Goal: Information Seeking & Learning: Learn about a topic

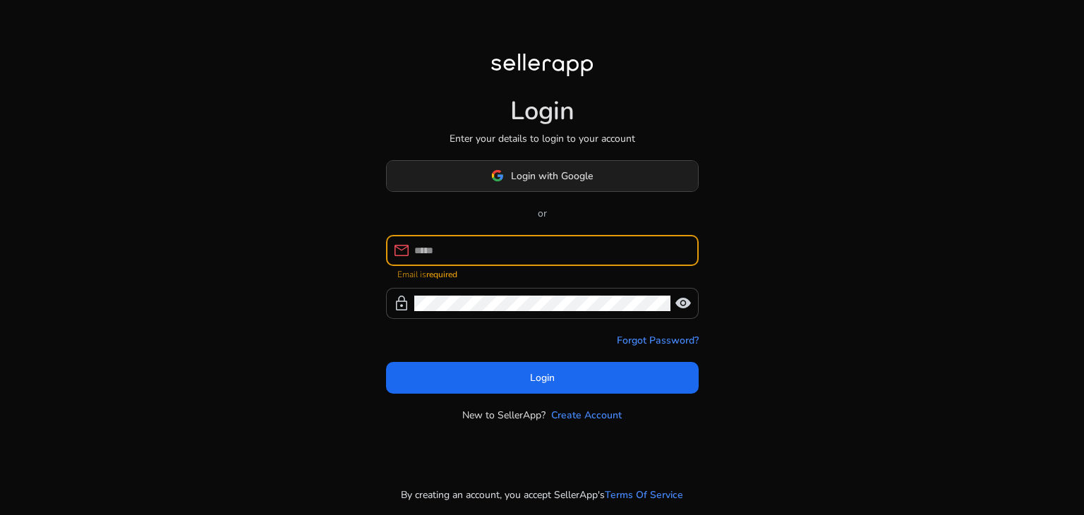
click at [527, 176] on span "Login with Google" at bounding box center [552, 176] width 82 height 15
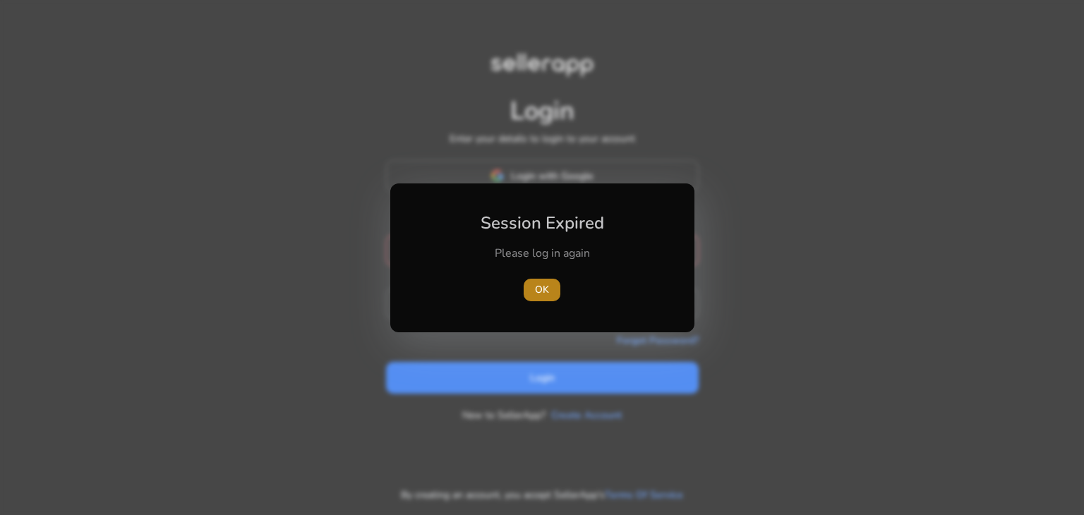
click at [548, 294] on span "OK" at bounding box center [542, 289] width 14 height 15
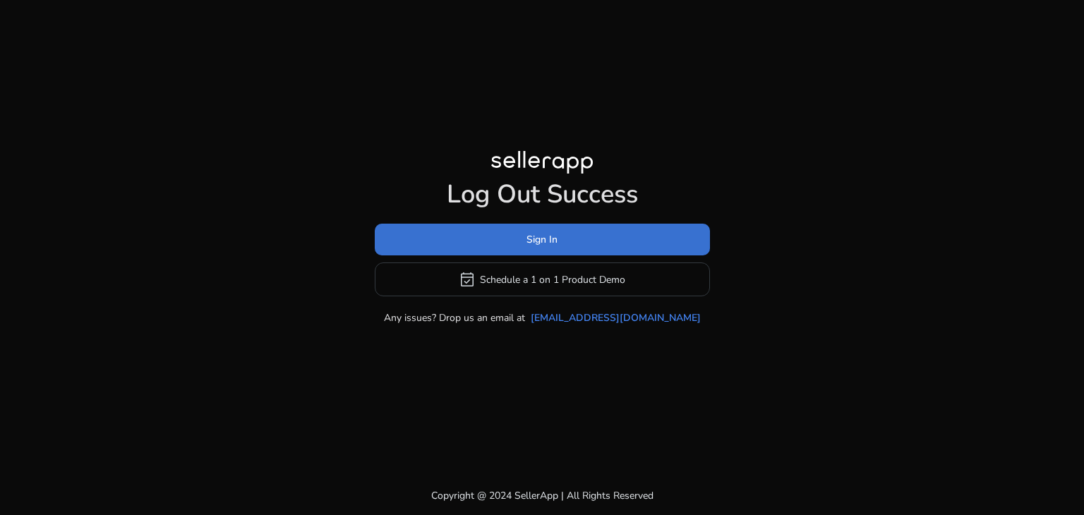
click at [544, 245] on span "Sign In" at bounding box center [542, 239] width 31 height 15
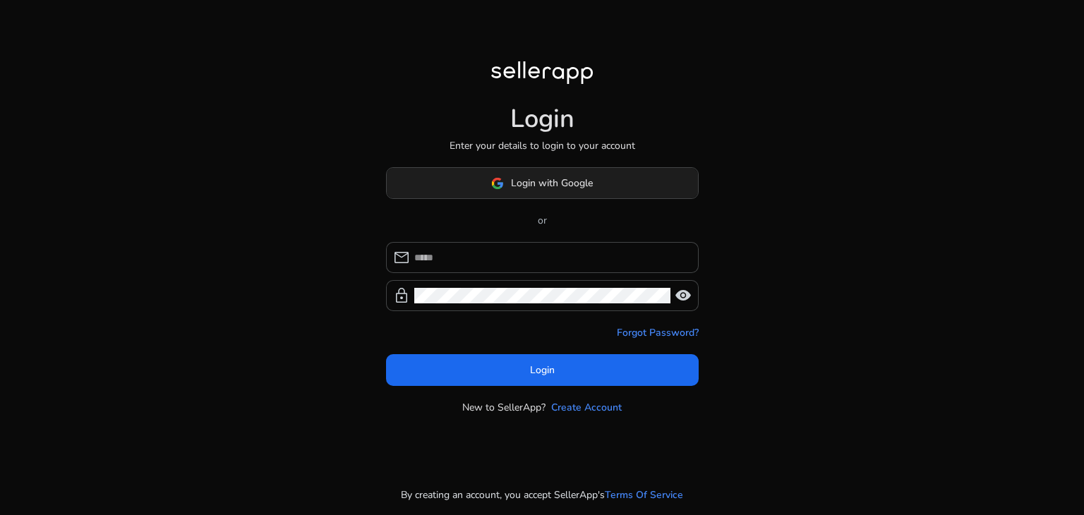
click at [543, 188] on span "Login with Google" at bounding box center [552, 183] width 82 height 15
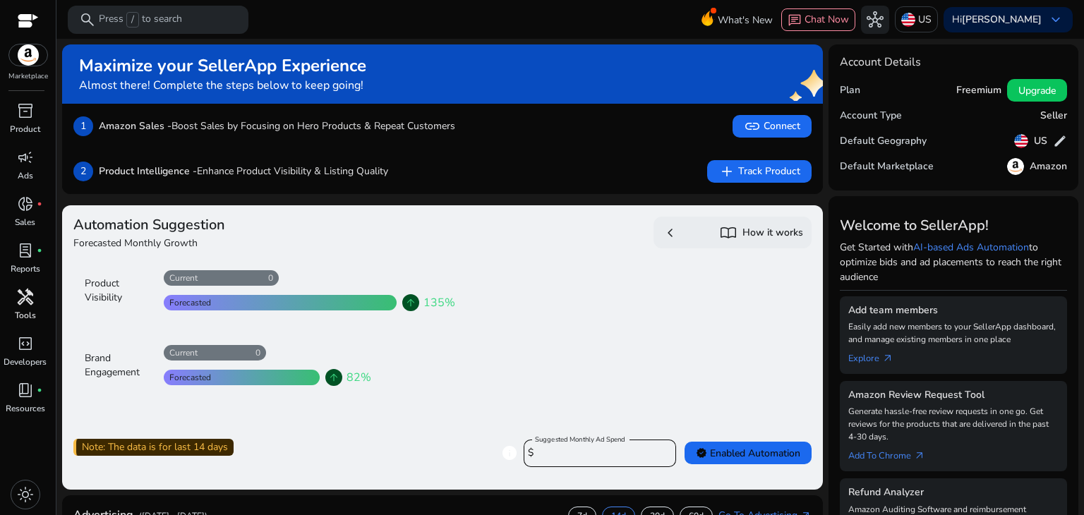
click at [23, 305] on span "handyman" at bounding box center [25, 297] width 17 height 17
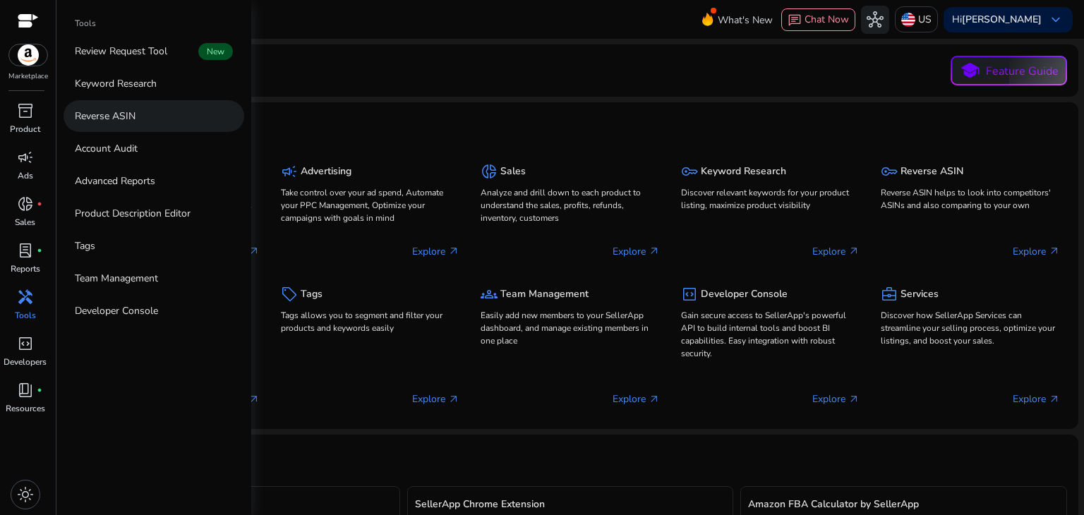
click at [112, 114] on p "Reverse ASIN" at bounding box center [105, 116] width 61 height 15
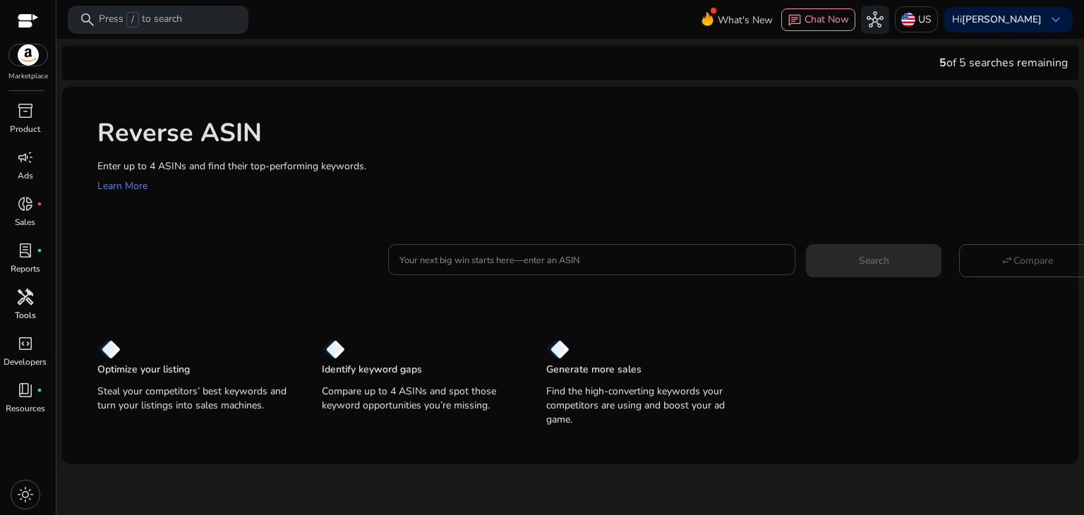
click at [467, 258] on input "Your next big win starts here—enter an ASIN" at bounding box center [592, 260] width 385 height 16
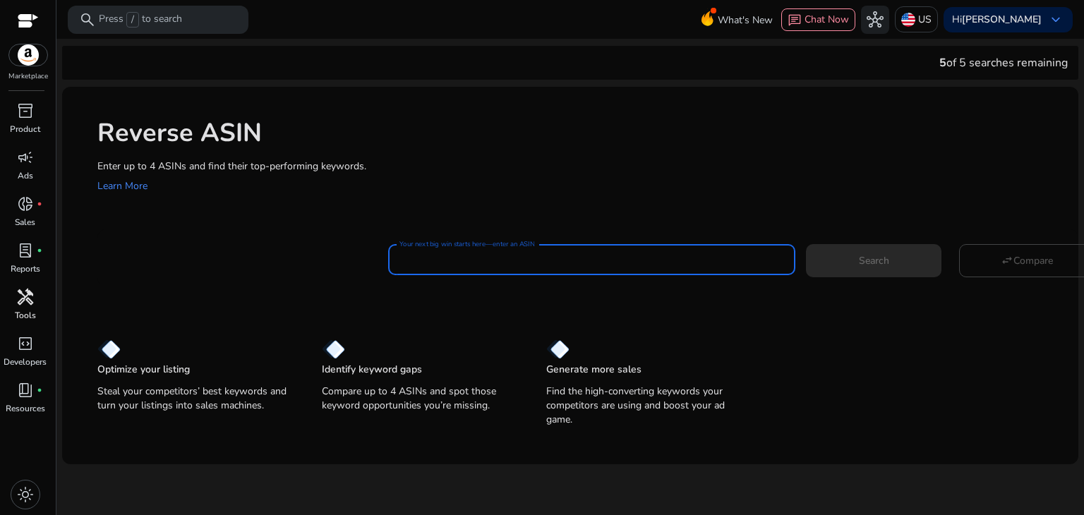
paste input "**********"
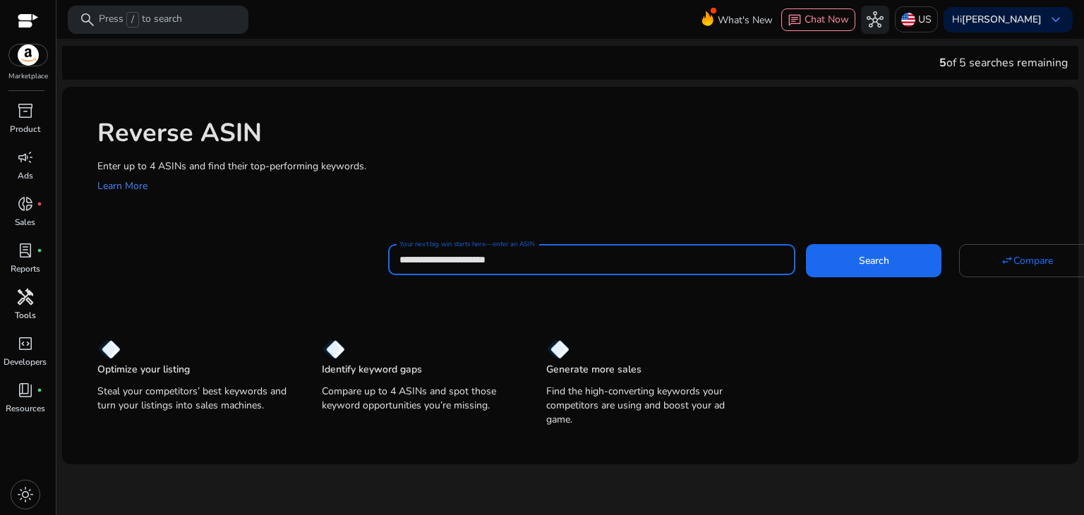
paste input "**********"
type input "**********"
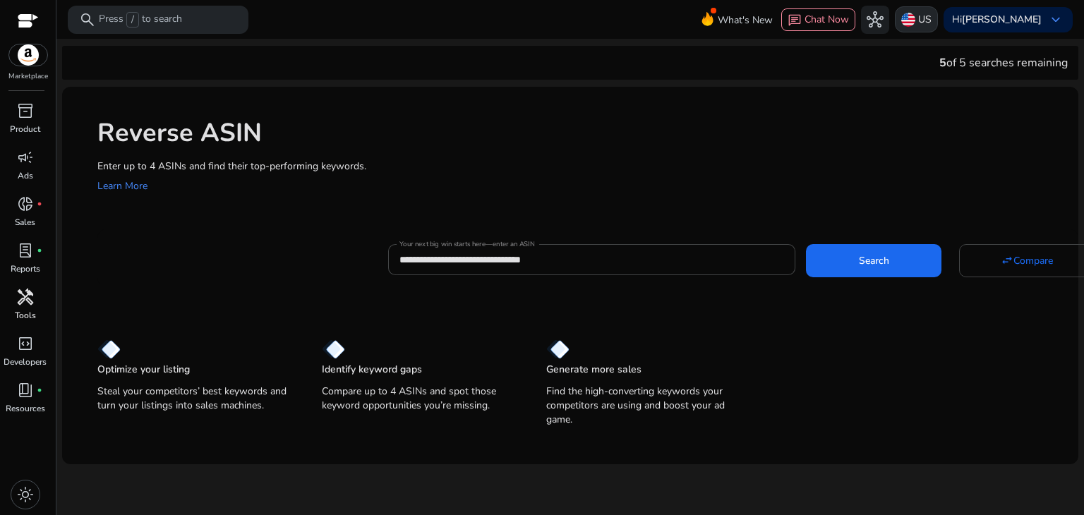
click at [926, 18] on p "US" at bounding box center [924, 19] width 13 height 25
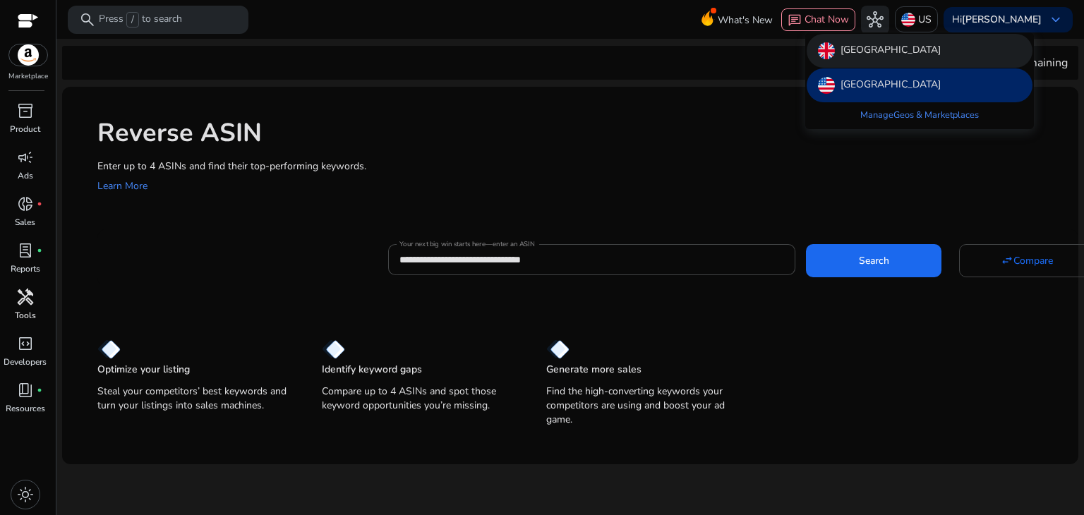
click at [894, 52] on p "[GEOGRAPHIC_DATA]" at bounding box center [891, 50] width 100 height 17
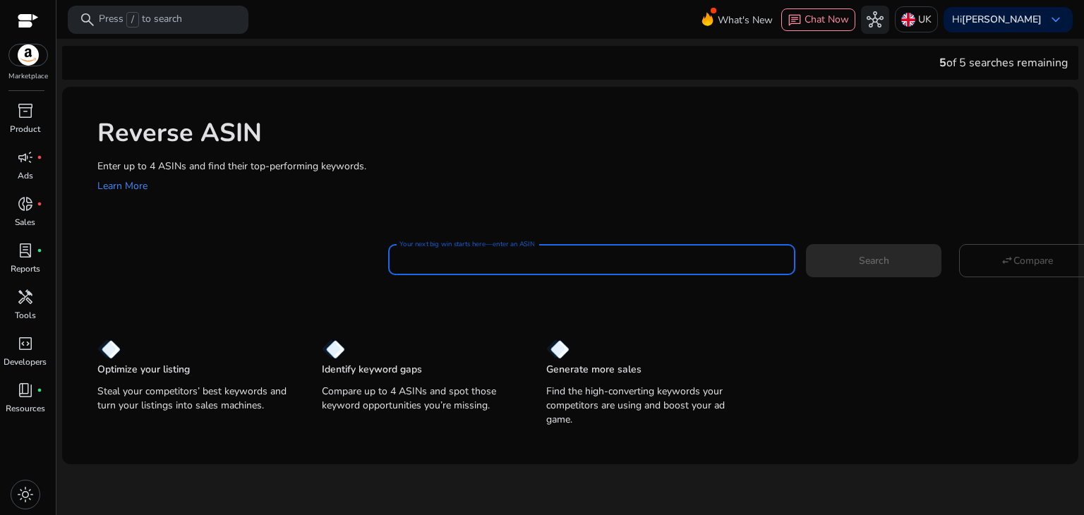
click at [457, 265] on input "Your next big win starts here—enter an ASIN" at bounding box center [592, 260] width 385 height 16
paste input "**********"
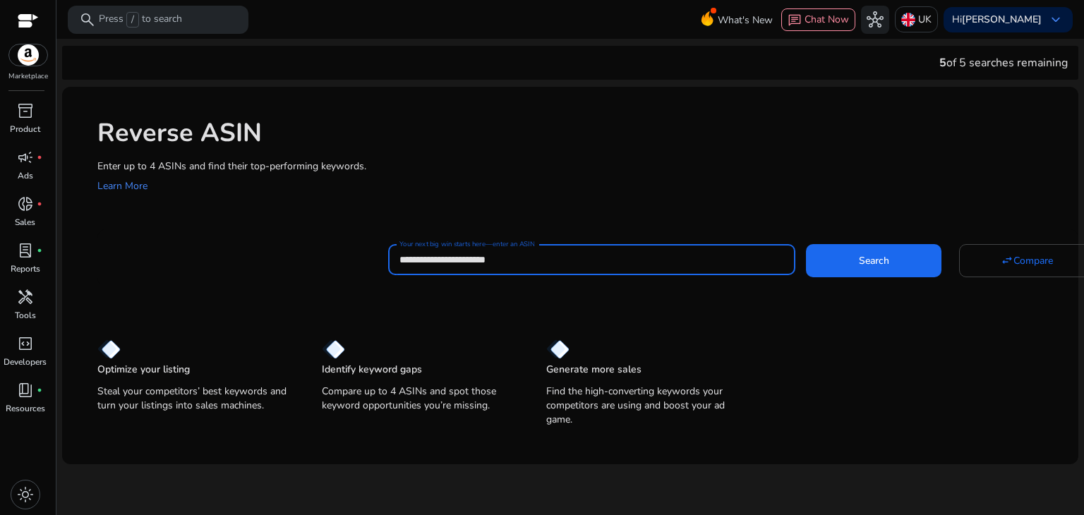
paste input "**********"
click at [853, 271] on span at bounding box center [874, 261] width 136 height 34
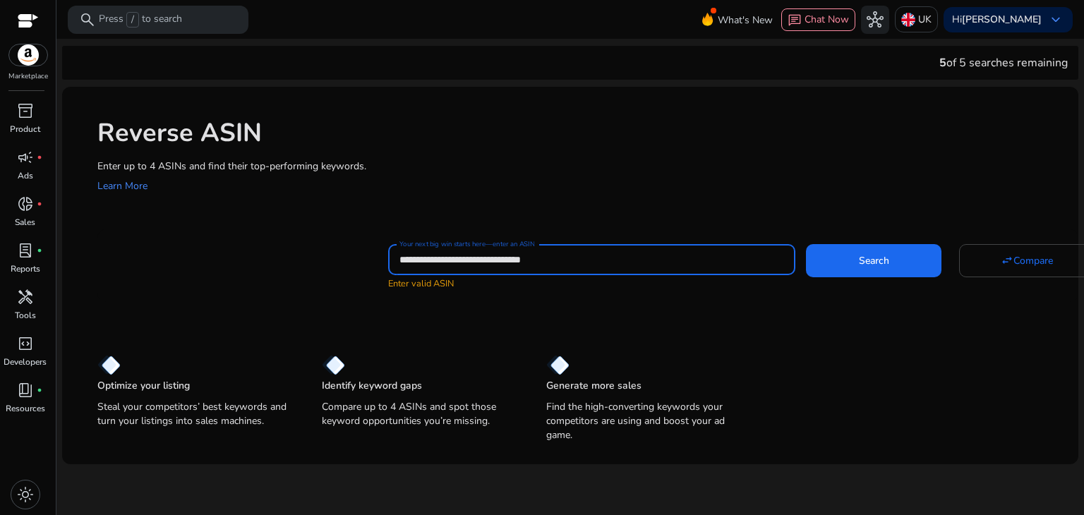
drag, startPoint x: 612, startPoint y: 253, endPoint x: 469, endPoint y: 255, distance: 142.6
click at [469, 255] on input "**********" at bounding box center [592, 260] width 385 height 16
type input "**********"
click at [847, 257] on span at bounding box center [874, 261] width 136 height 34
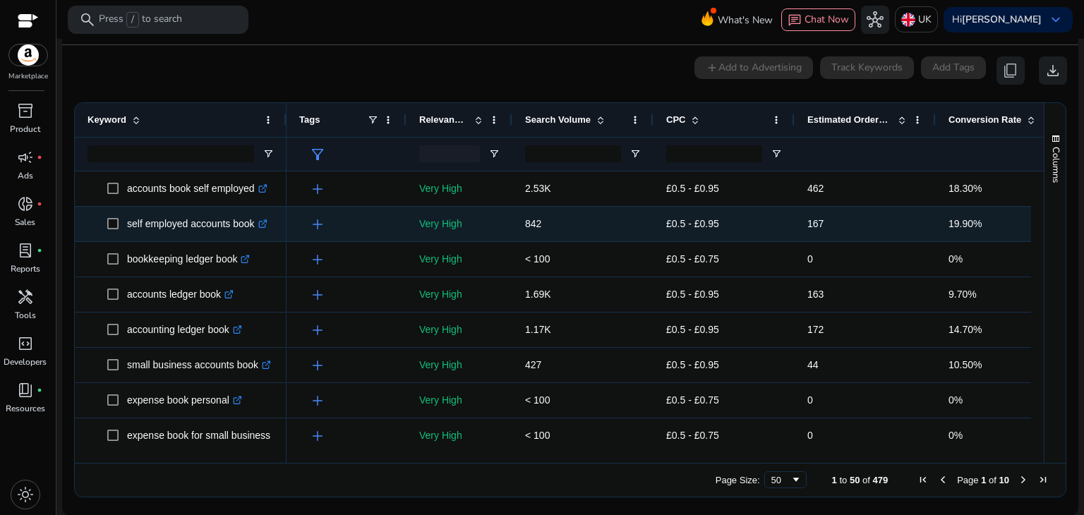
scroll to position [151, 0]
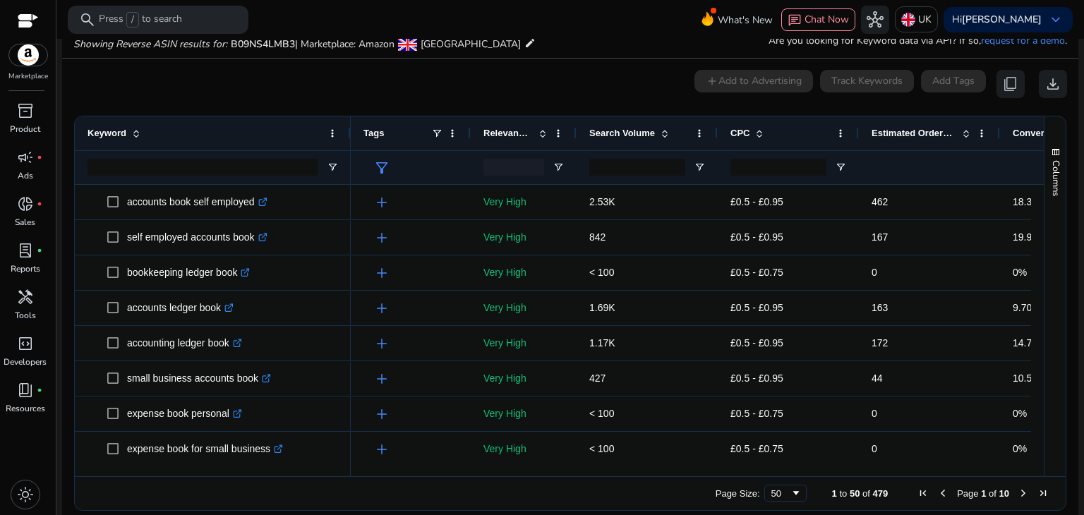
drag, startPoint x: 283, startPoint y: 131, endPoint x: 347, endPoint y: 134, distance: 64.3
click at [347, 134] on div at bounding box center [350, 133] width 6 height 34
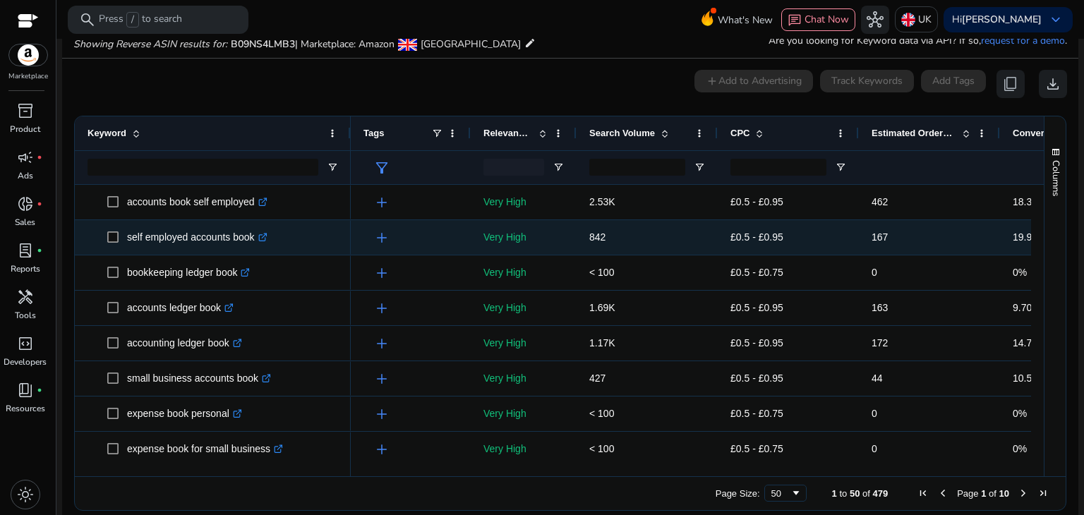
click at [206, 238] on p "self employed accounts book .st0{fill:#2c8af8}" at bounding box center [197, 237] width 140 height 29
copy p "self employed accounts book"
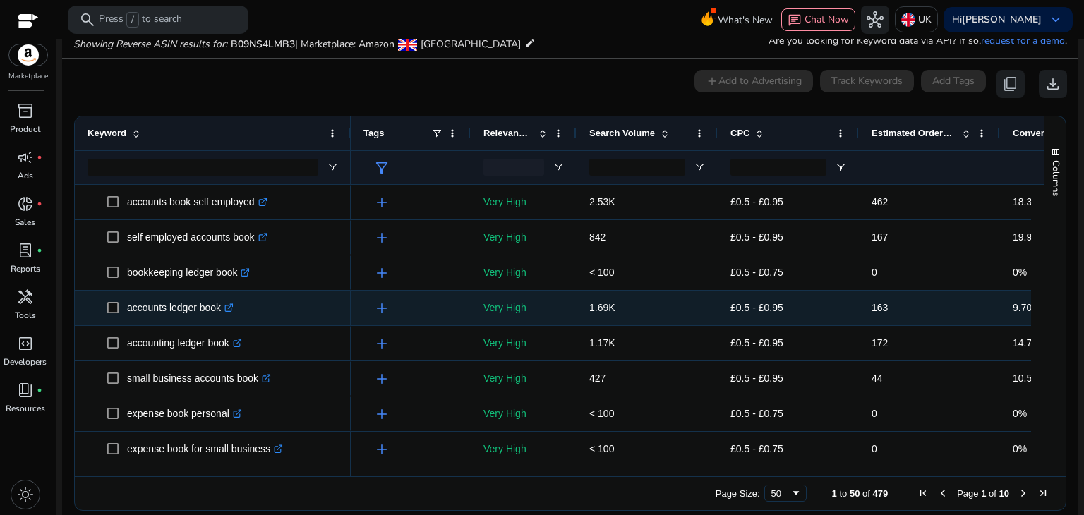
click at [179, 306] on p "accounts ledger book .st0{fill:#2c8af8}" at bounding box center [180, 308] width 107 height 29
copy p "accounts ledger book"
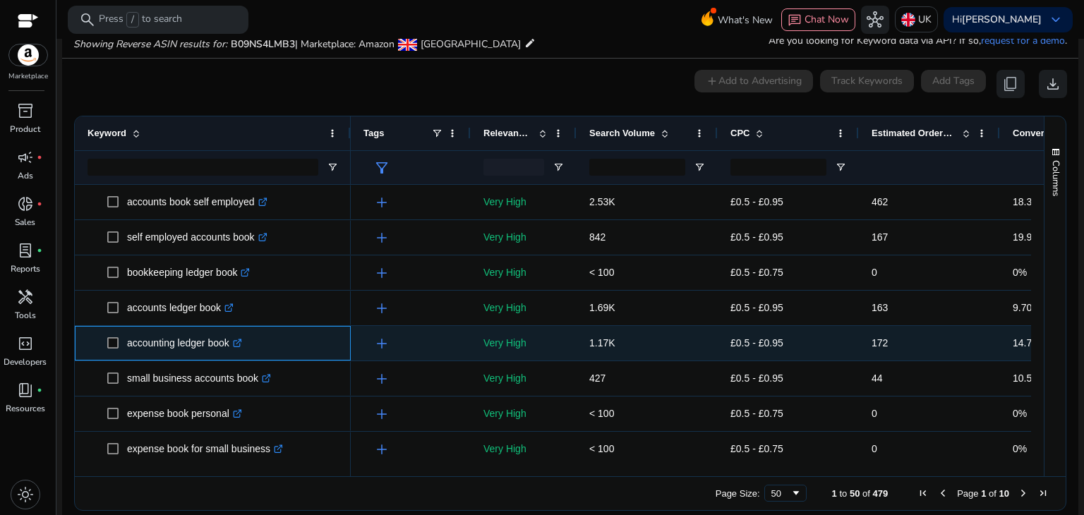
click at [182, 340] on p "accounting ledger book .st0{fill:#2c8af8}" at bounding box center [184, 343] width 115 height 29
copy p "accounting ledger book"
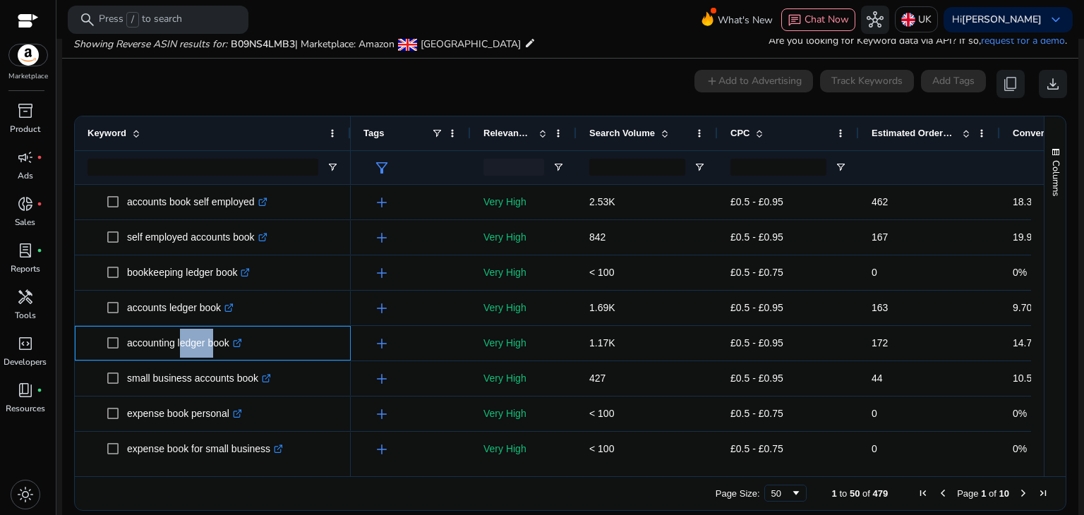
scroll to position [188, 0]
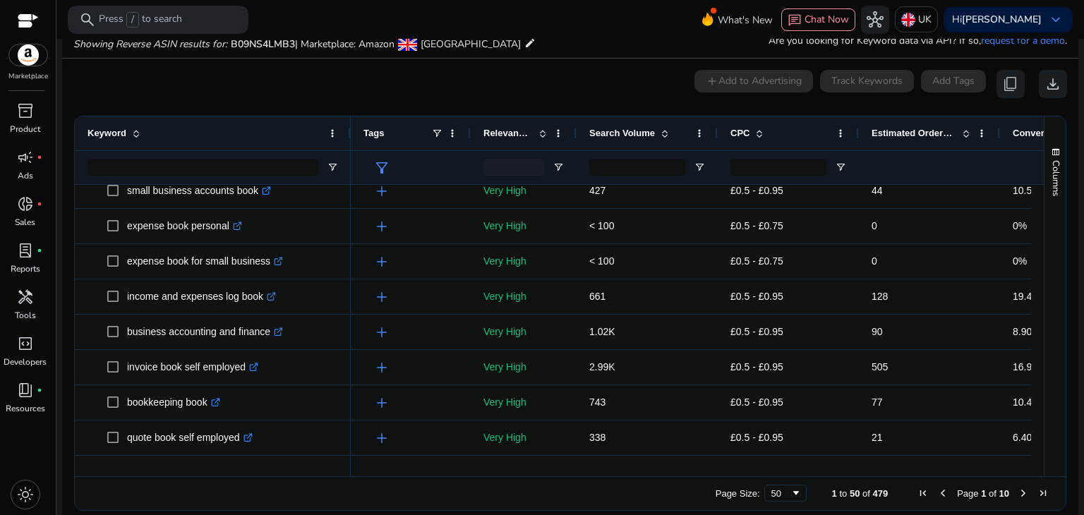
click at [627, 128] on span "Search Volume" at bounding box center [622, 133] width 66 height 11
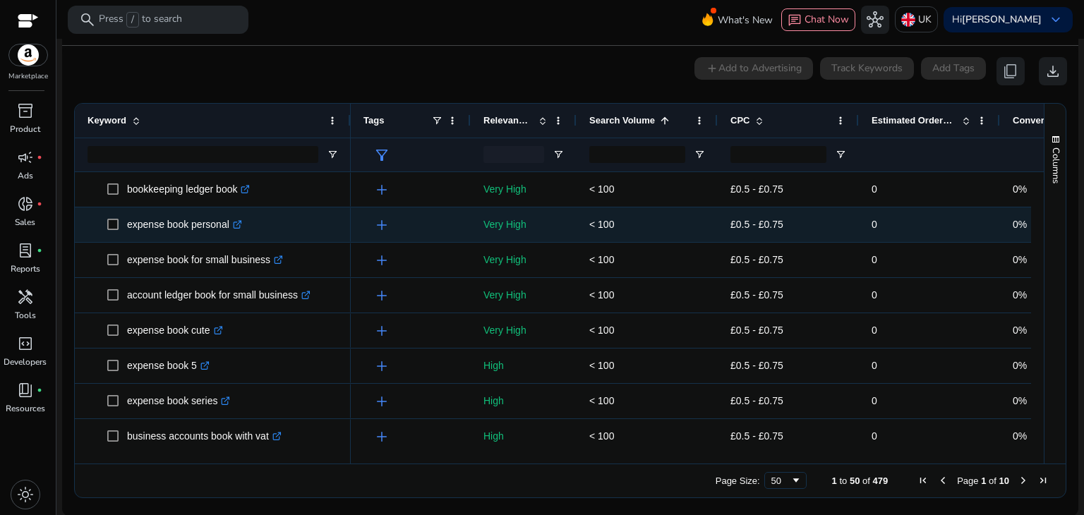
scroll to position [164, 0]
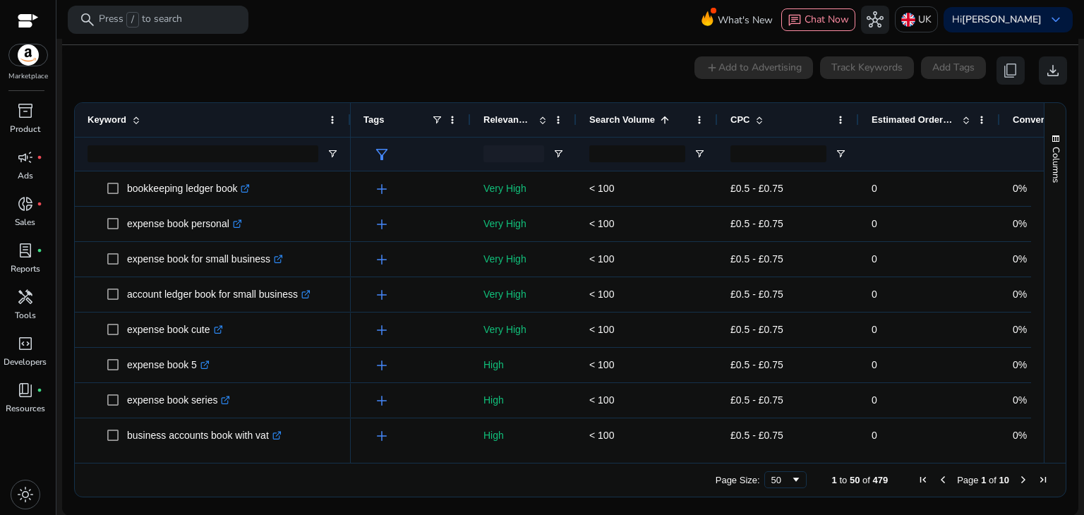
click at [673, 117] on div "Search Volume 1" at bounding box center [639, 120] width 100 height 27
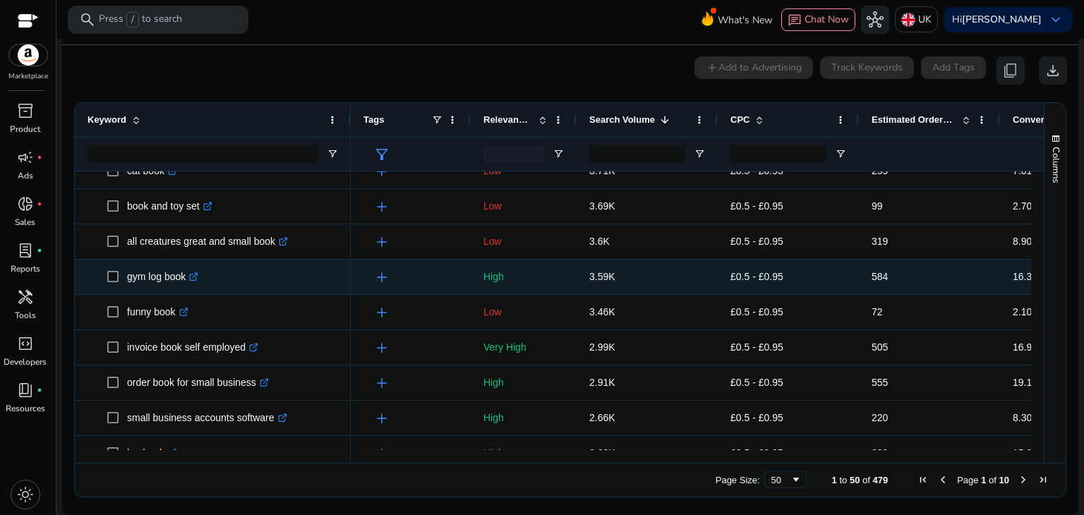
scroll to position [0, 0]
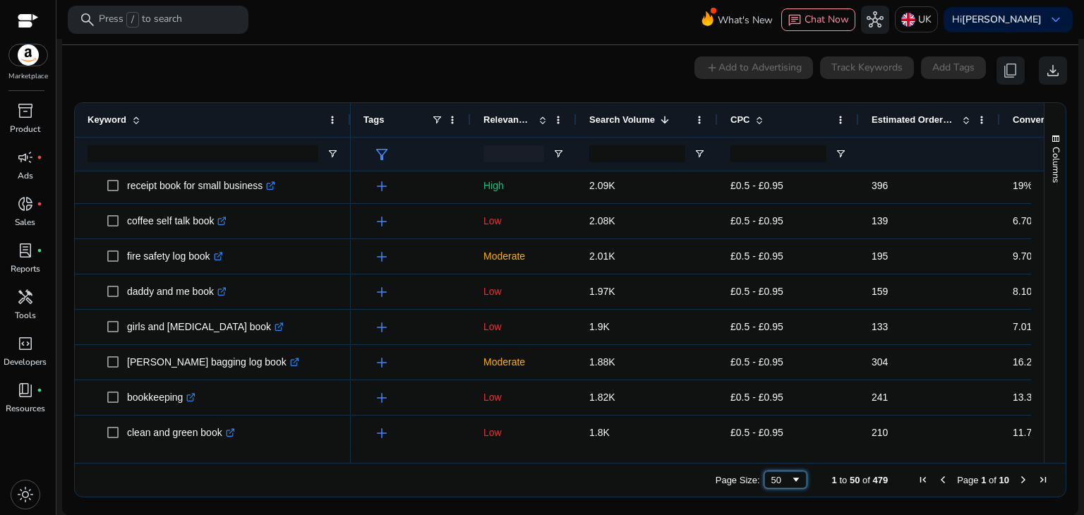
click at [791, 482] on span "Page Size" at bounding box center [796, 479] width 11 height 11
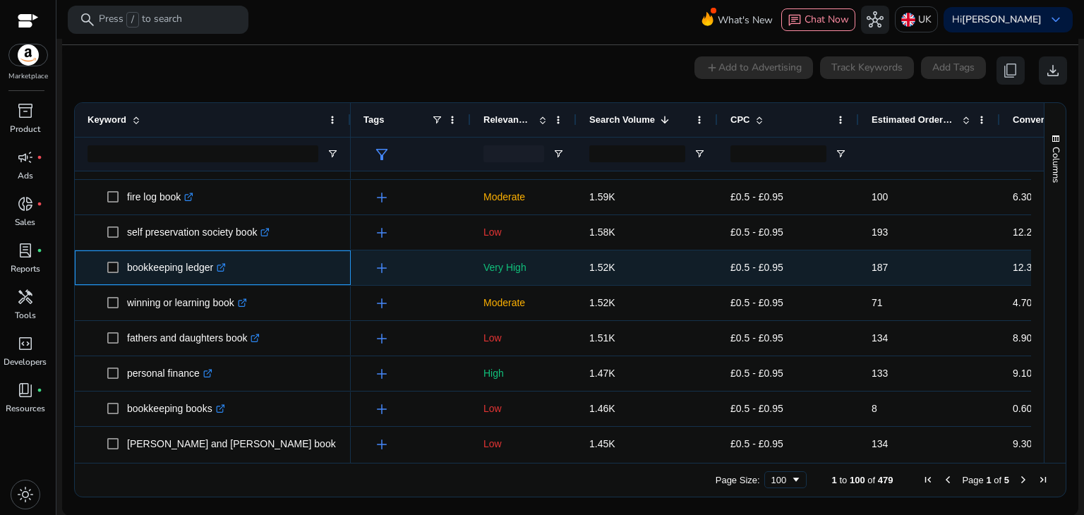
click at [167, 259] on p "bookkeeping ledger .st0{fill:#2c8af8}" at bounding box center [176, 267] width 99 height 29
copy span "bookkeeping ledger .st0{fill:#2c8af8}"
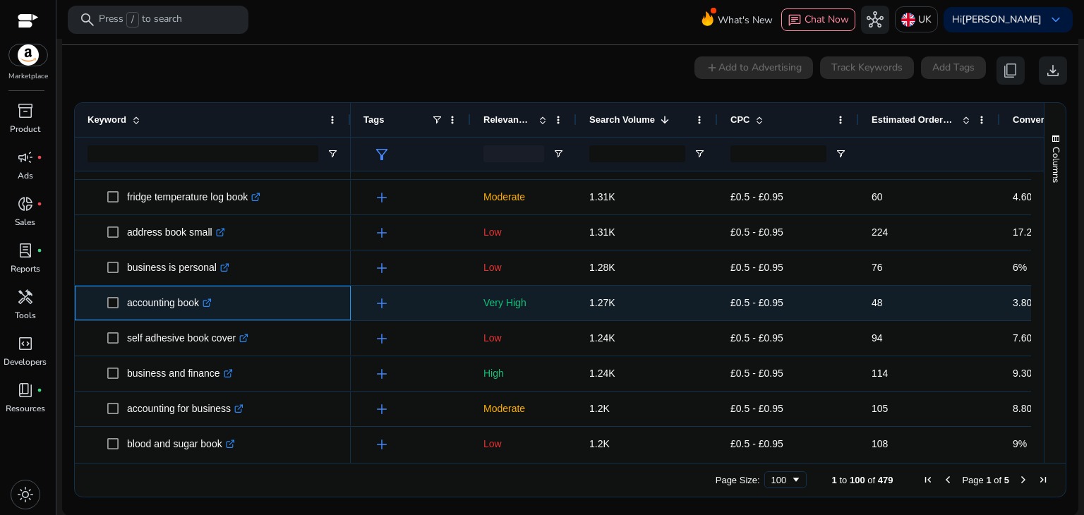
click at [167, 303] on p "accounting book .st0{fill:#2c8af8}" at bounding box center [169, 303] width 85 height 29
copy p "accounting book"
